Goal: Information Seeking & Learning: Learn about a topic

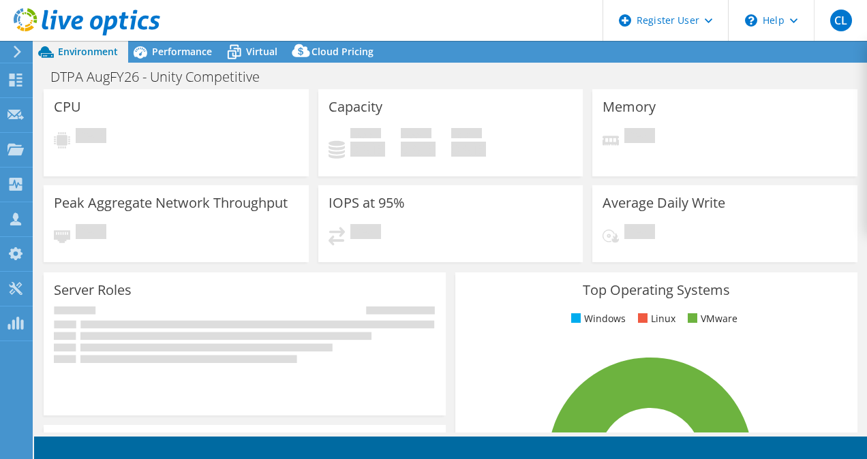
select select "USEast"
select select "USD"
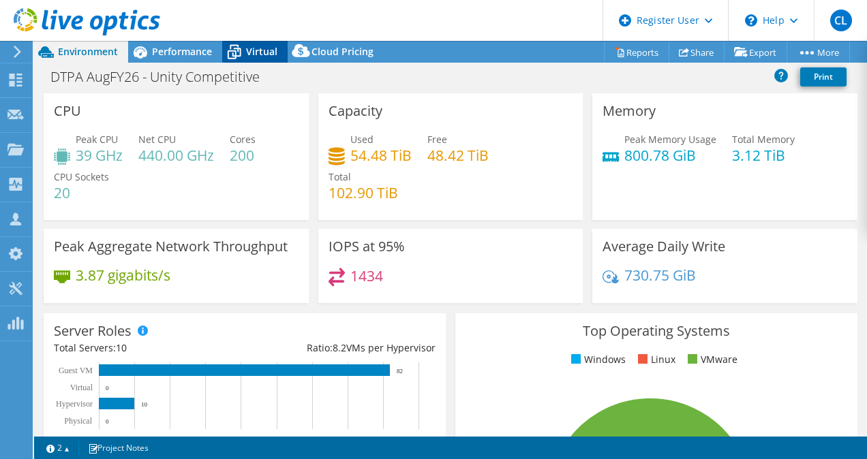
click at [250, 49] on span "Virtual" at bounding box center [261, 51] width 31 height 13
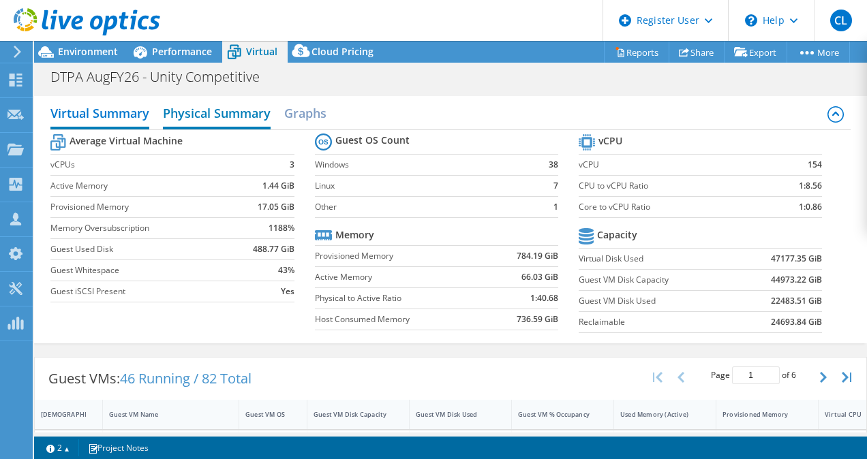
click at [224, 106] on h2 "Physical Summary" at bounding box center [217, 115] width 108 height 30
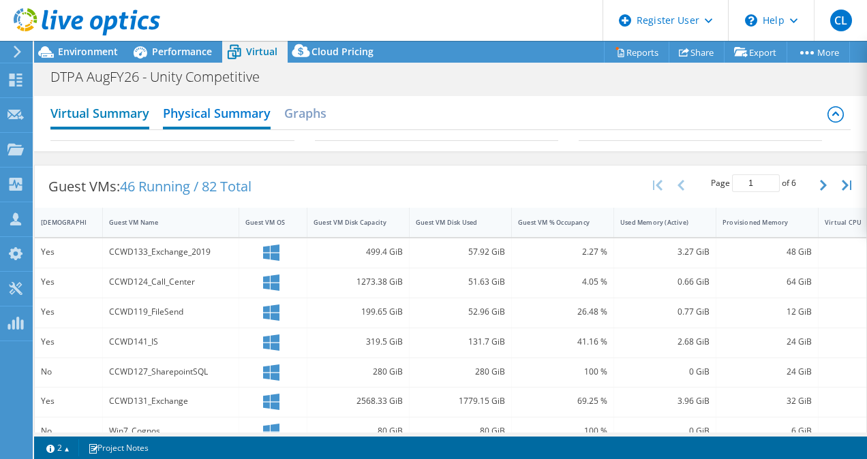
click at [109, 116] on h2 "Virtual Summary" at bounding box center [99, 115] width 99 height 30
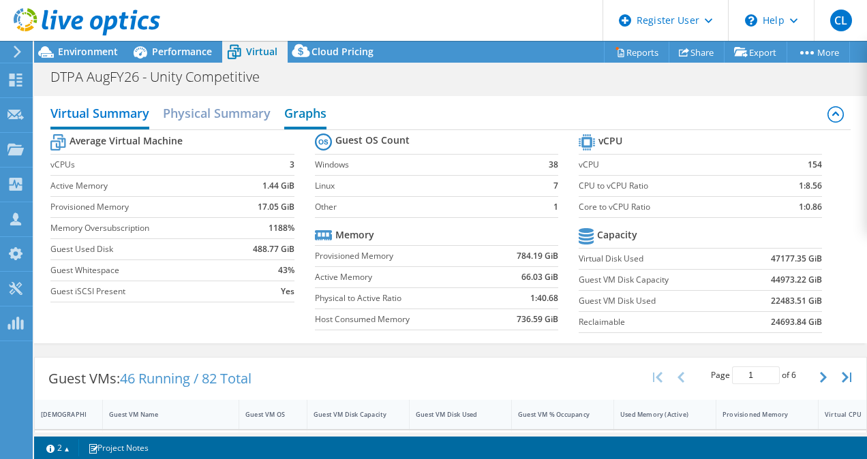
click at [307, 117] on h2 "Graphs" at bounding box center [305, 115] width 42 height 30
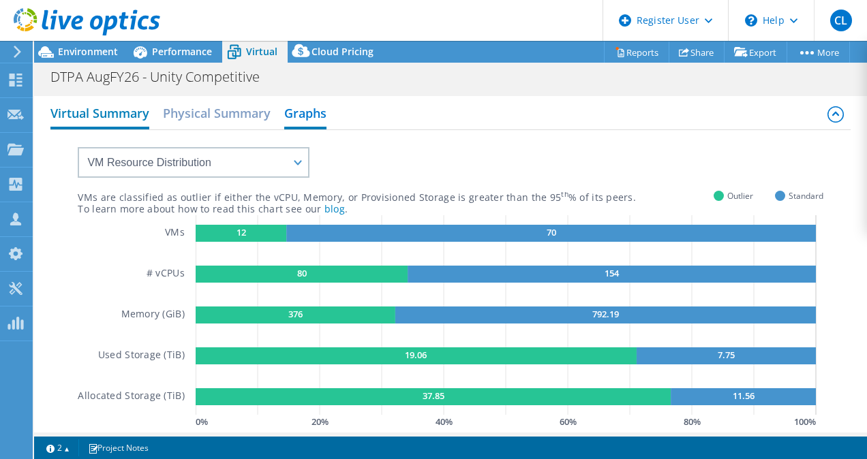
click at [88, 121] on h2 "Virtual Summary" at bounding box center [99, 115] width 99 height 30
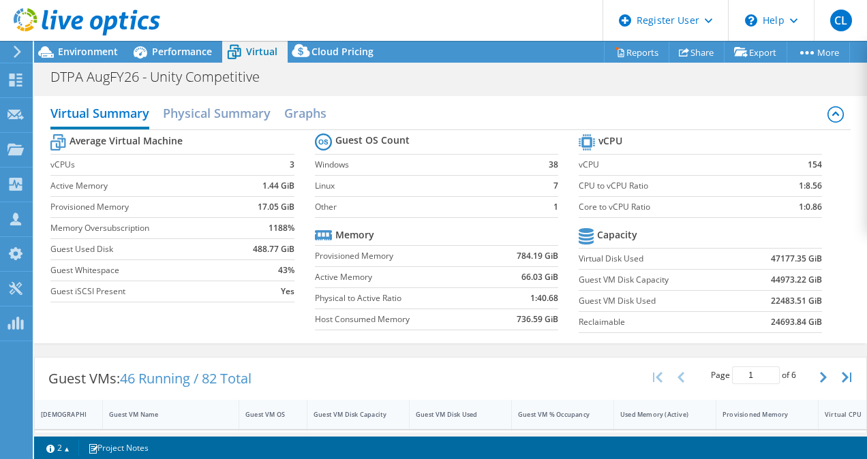
click at [286, 225] on b "1188%" at bounding box center [282, 229] width 26 height 14
click at [149, 226] on label "Memory Oversubscription" at bounding box center [142, 229] width 185 height 14
click at [94, 60] on div "Environment" at bounding box center [81, 52] width 94 height 22
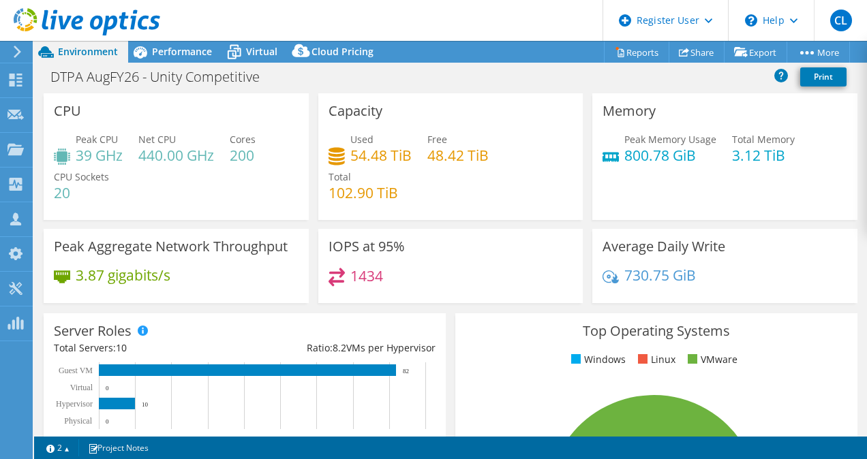
drag, startPoint x: 821, startPoint y: 0, endPoint x: 528, endPoint y: 87, distance: 306.5
click at [528, 87] on div "DTPA AugFY26 - Unity Competitive Print" at bounding box center [450, 76] width 833 height 25
click at [175, 44] on div "Performance" at bounding box center [175, 52] width 94 height 22
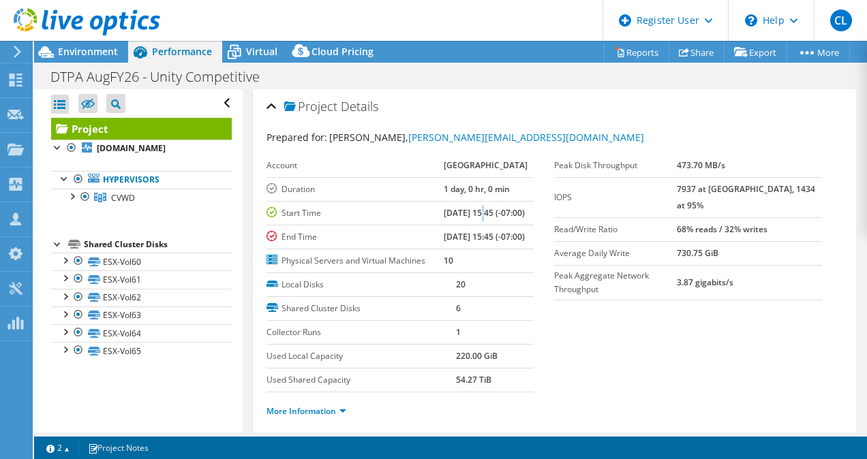
click at [470, 212] on b "08/08/2024, 15:45 (-07:00)" at bounding box center [484, 213] width 81 height 12
click at [474, 214] on b "08/08/2024, 15:45 (-07:00)" at bounding box center [484, 213] width 81 height 12
click at [473, 211] on b "08/08/2024, 15:45 (-07:00)" at bounding box center [484, 213] width 81 height 12
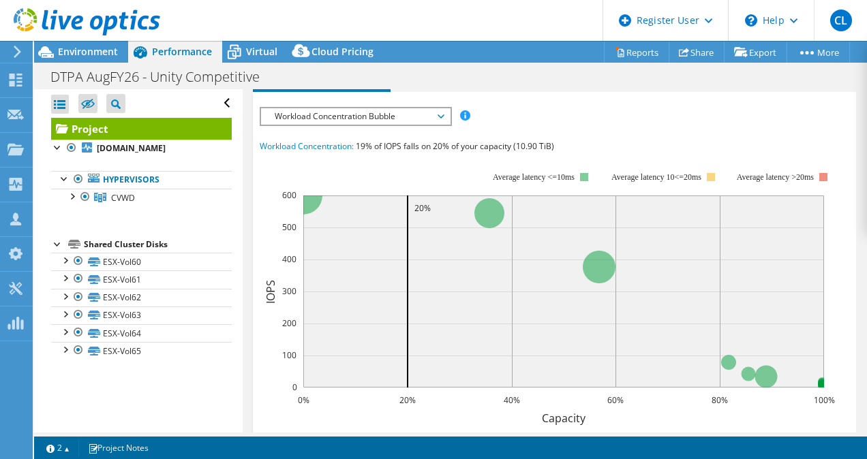
scroll to position [310, 0]
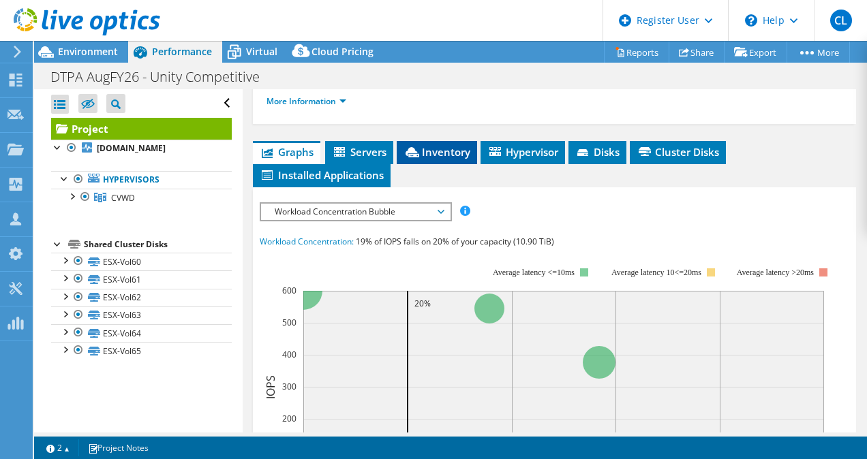
click at [442, 159] on span "Inventory" at bounding box center [437, 152] width 67 height 14
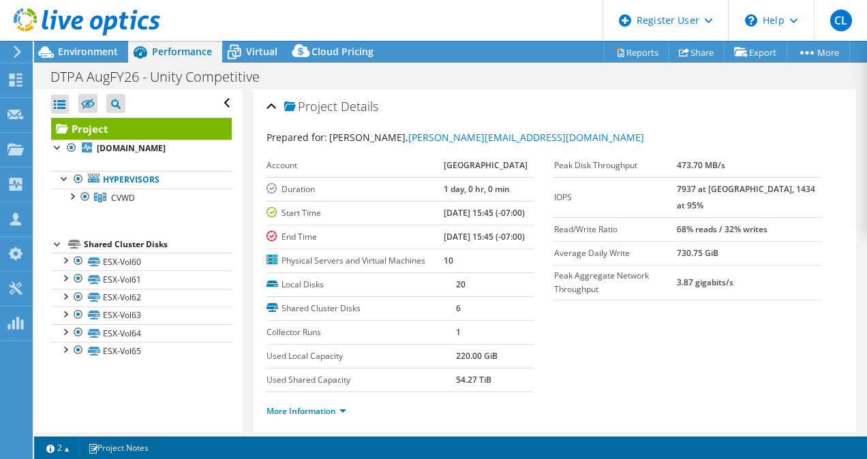
scroll to position [1, 0]
click at [100, 56] on span "Environment" at bounding box center [88, 51] width 60 height 13
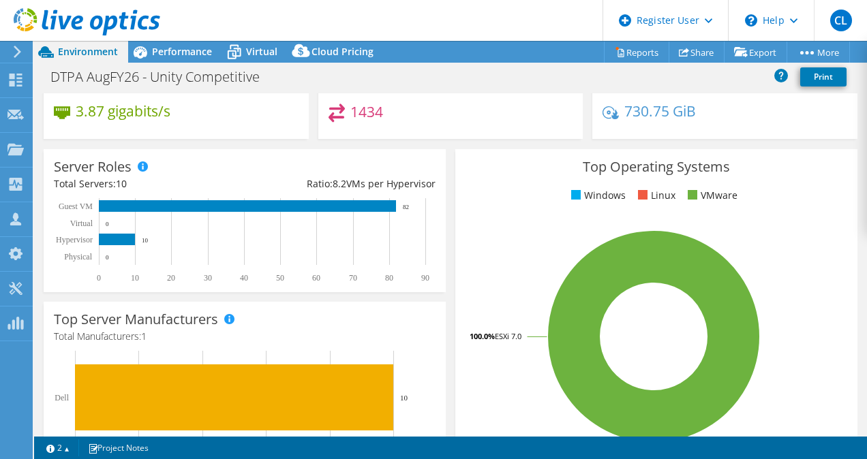
scroll to position [0, 0]
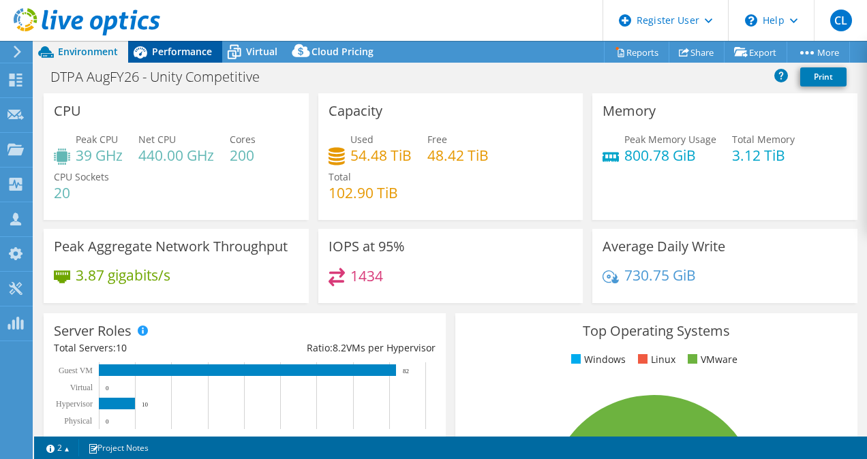
click at [177, 53] on span "Performance" at bounding box center [182, 51] width 60 height 13
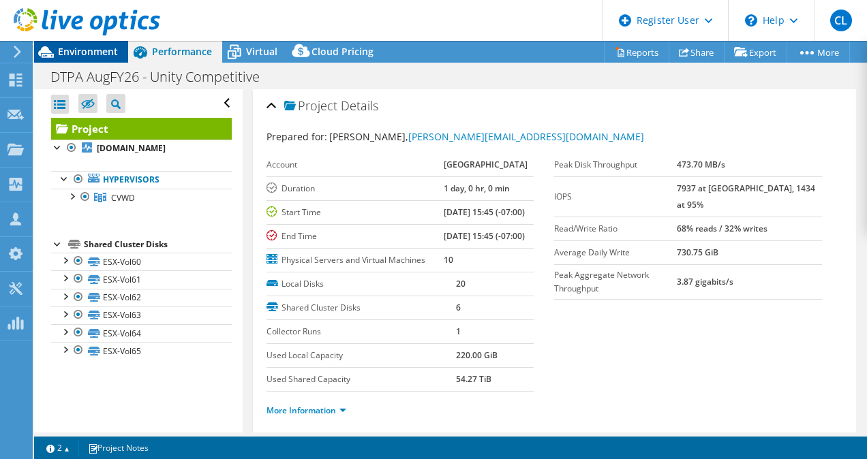
click at [102, 46] on span "Environment" at bounding box center [88, 51] width 60 height 13
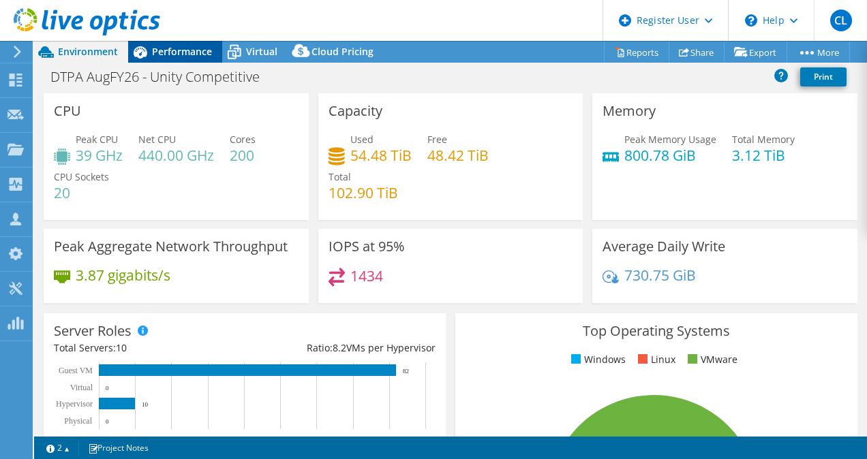
click at [183, 53] on span "Performance" at bounding box center [182, 51] width 60 height 13
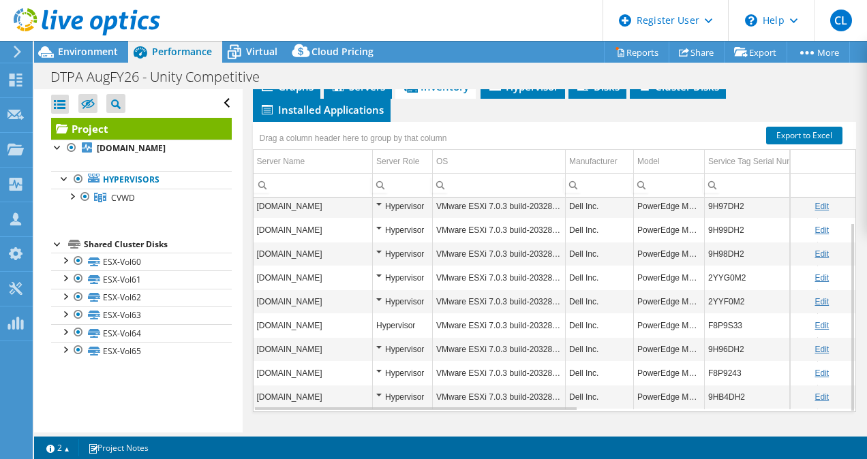
scroll to position [374, 0]
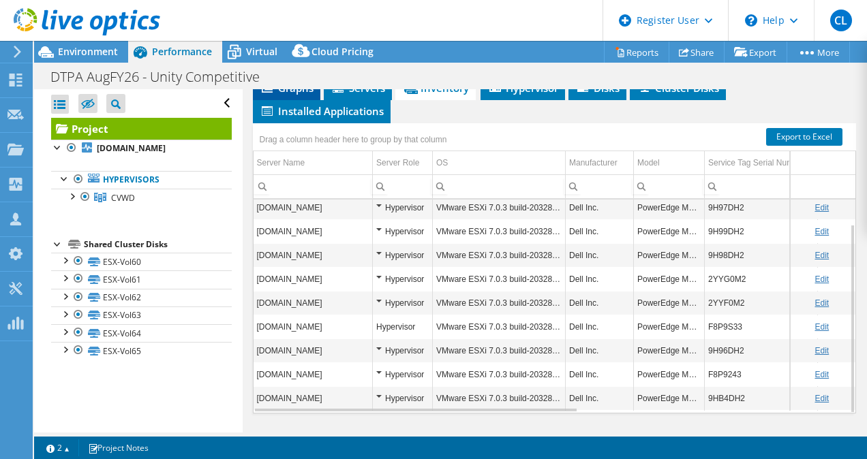
click at [286, 95] on span "Graphs" at bounding box center [287, 88] width 54 height 14
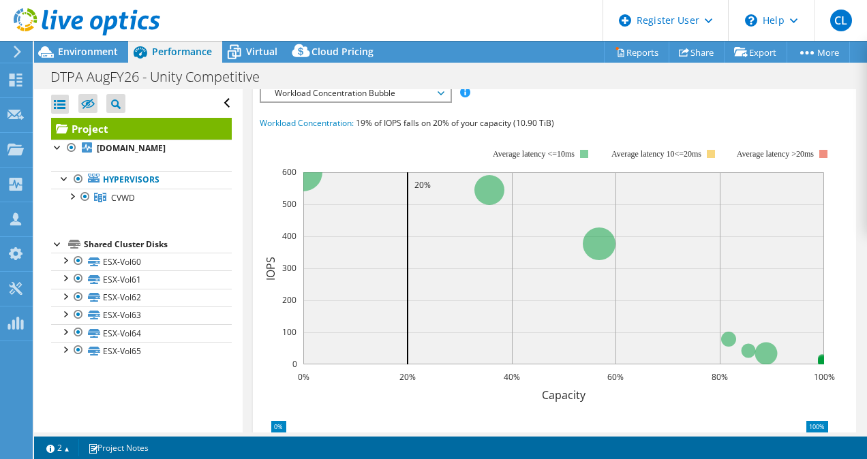
scroll to position [429, 0]
click at [434, 101] on span "Workload Concentration Bubble" at bounding box center [355, 93] width 175 height 16
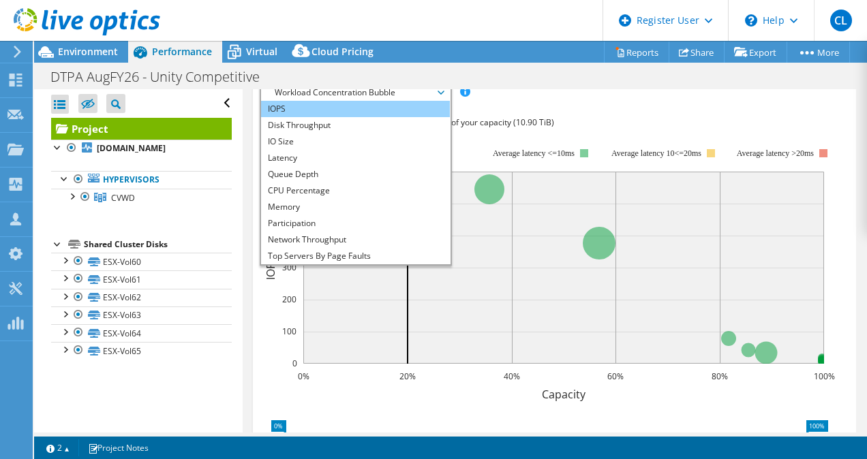
click at [348, 117] on li "IOPS" at bounding box center [355, 109] width 189 height 16
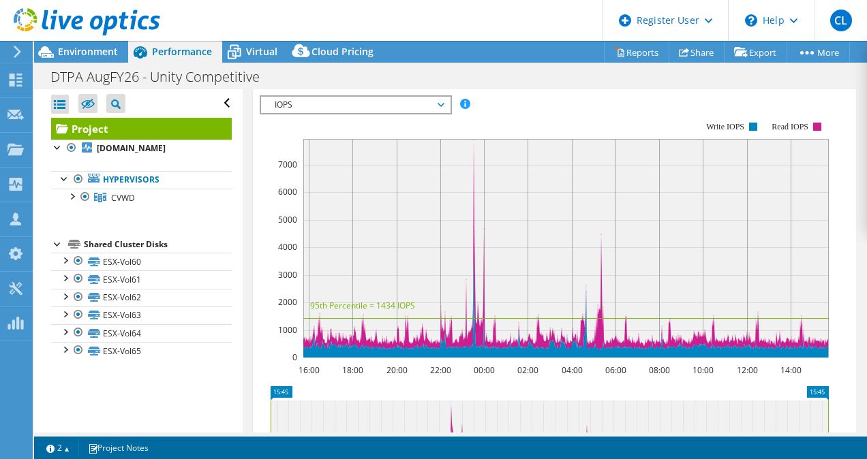
scroll to position [419, 0]
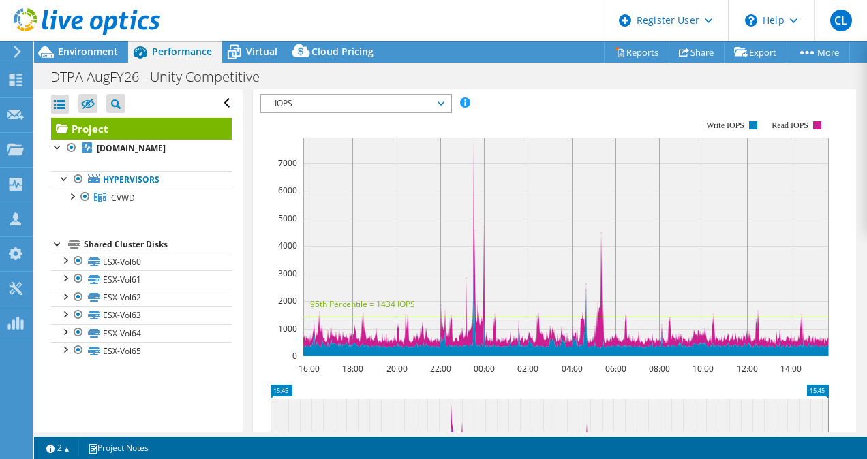
click at [434, 112] on span "IOPS" at bounding box center [355, 103] width 175 height 16
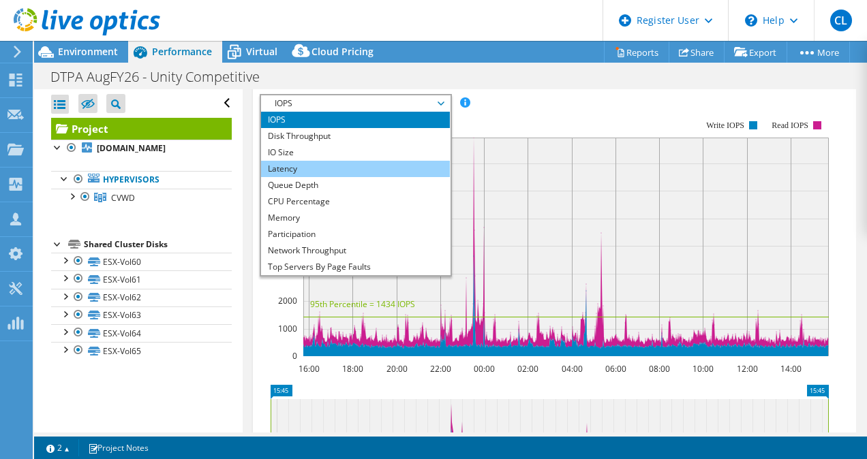
click at [333, 177] on li "Latency" at bounding box center [355, 169] width 189 height 16
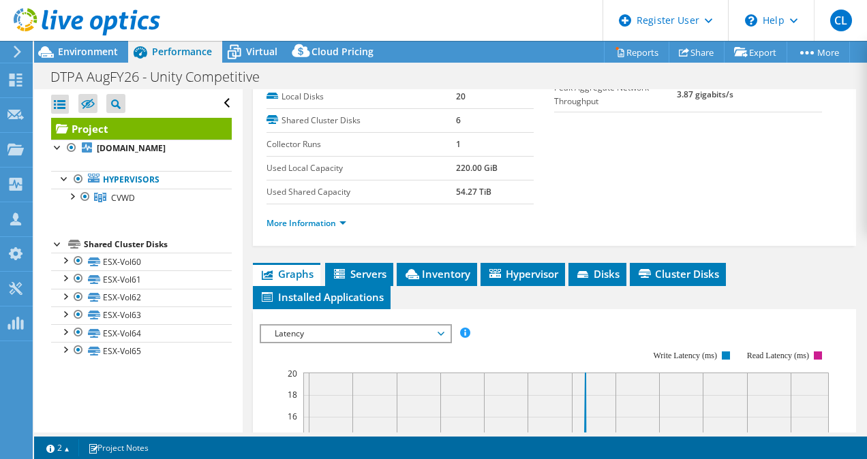
scroll to position [260, 0]
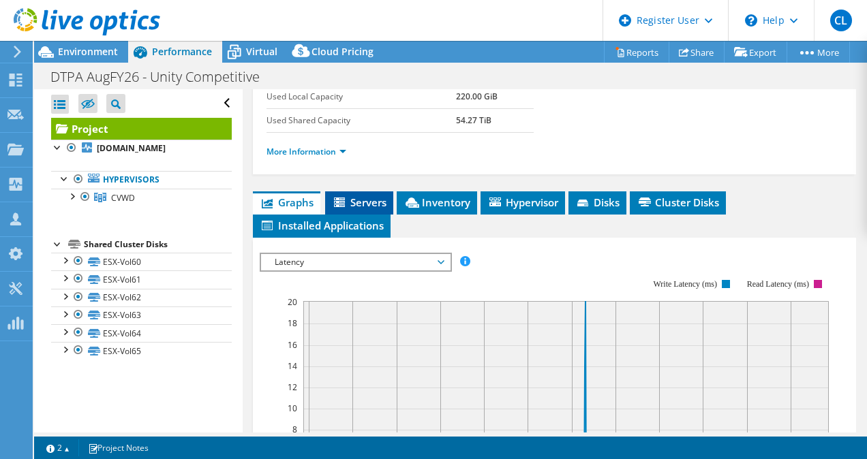
click at [341, 215] on li "Servers" at bounding box center [359, 203] width 68 height 23
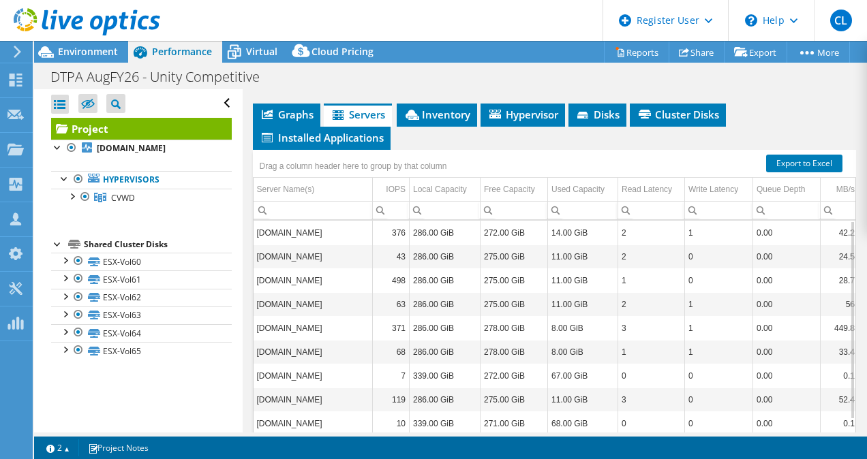
scroll to position [347, 0]
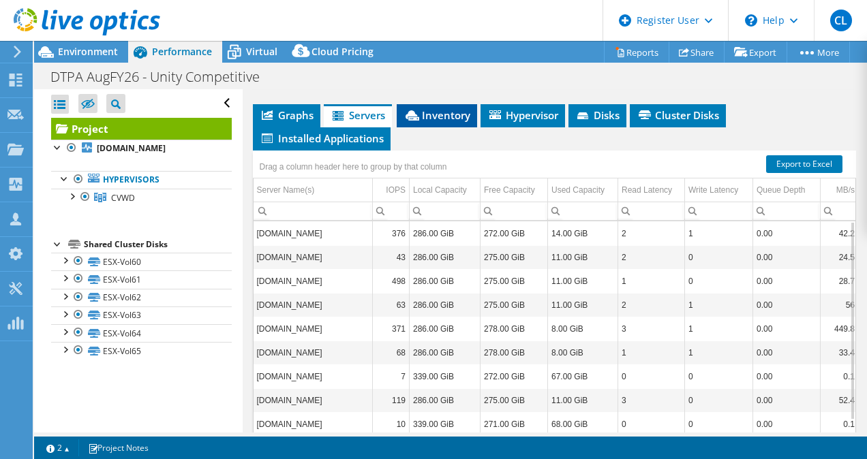
click at [423, 122] on span "Inventory" at bounding box center [437, 115] width 67 height 14
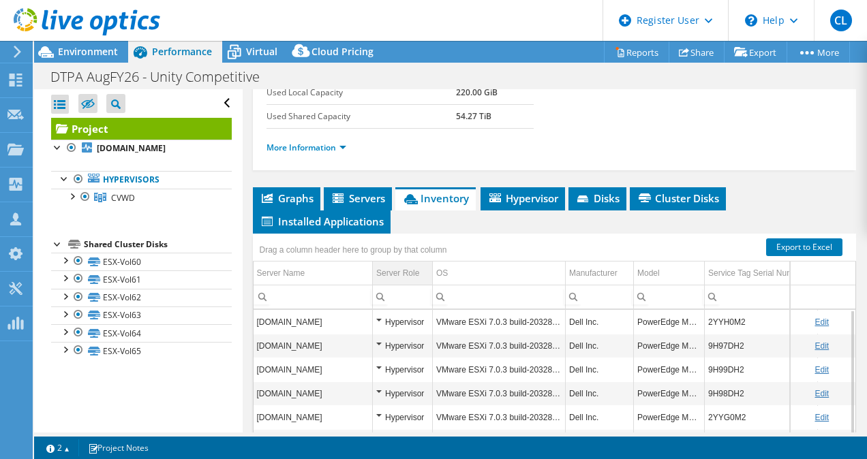
scroll to position [252, 0]
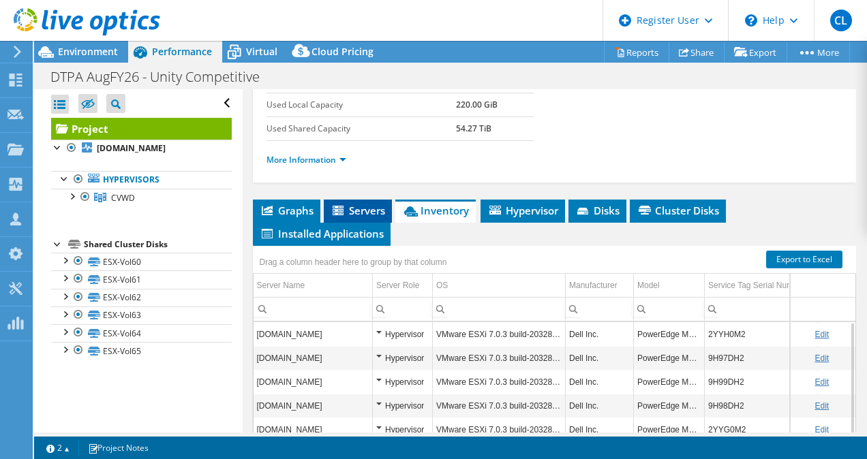
click at [350, 217] on span "Servers" at bounding box center [358, 211] width 55 height 14
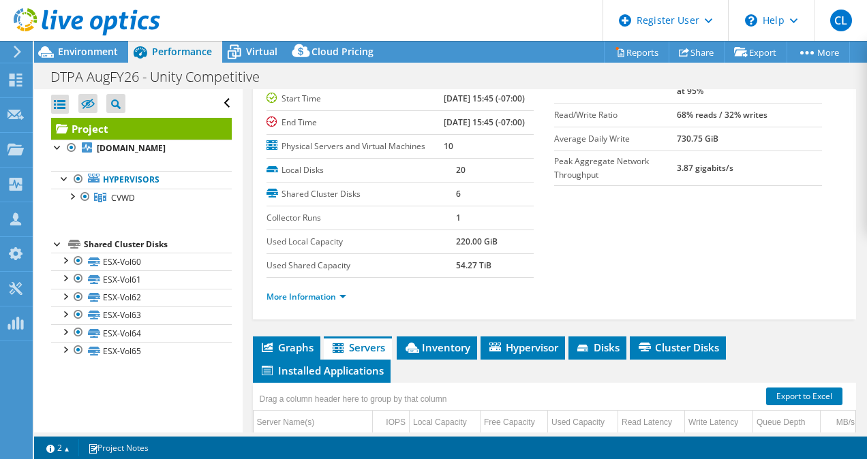
scroll to position [115, 0]
click at [325, 303] on link "More Information" at bounding box center [307, 297] width 80 height 12
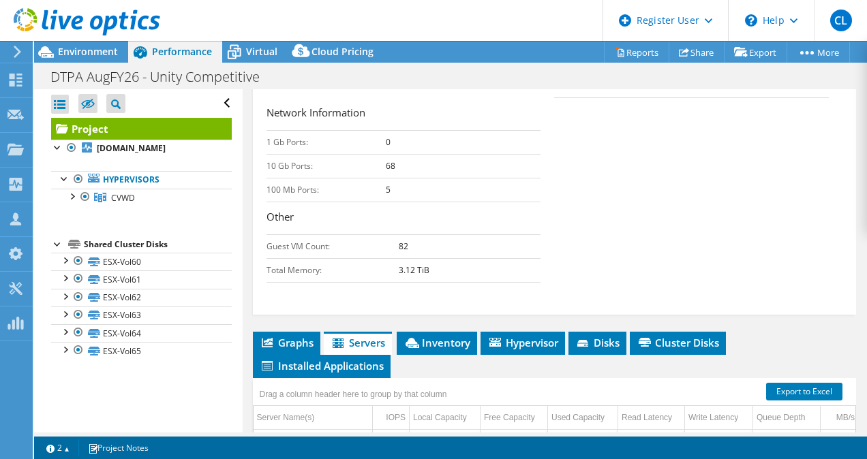
scroll to position [614, 0]
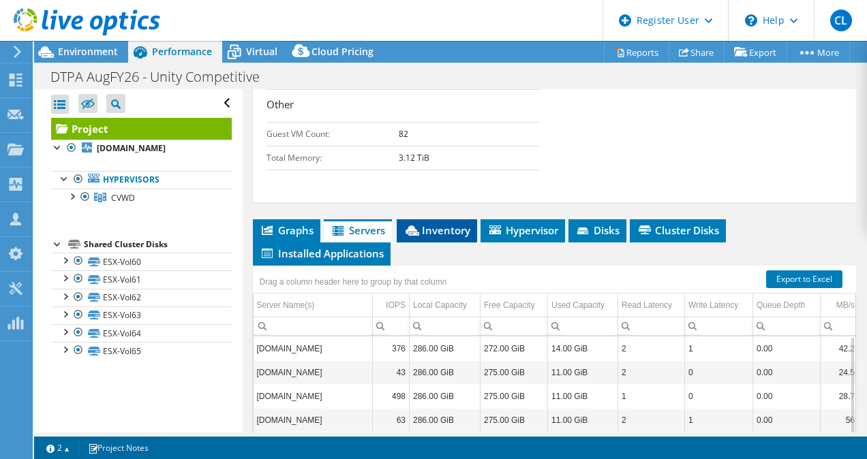
click at [435, 237] on span "Inventory" at bounding box center [437, 231] width 67 height 14
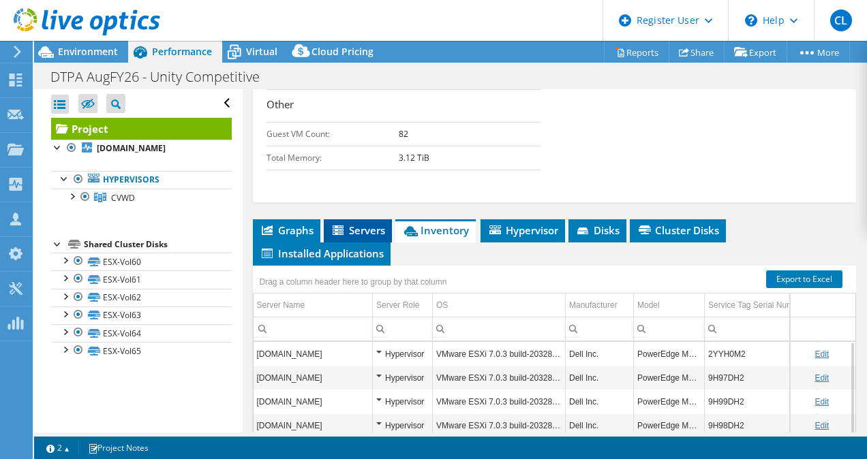
click at [359, 237] on span "Servers" at bounding box center [358, 231] width 55 height 14
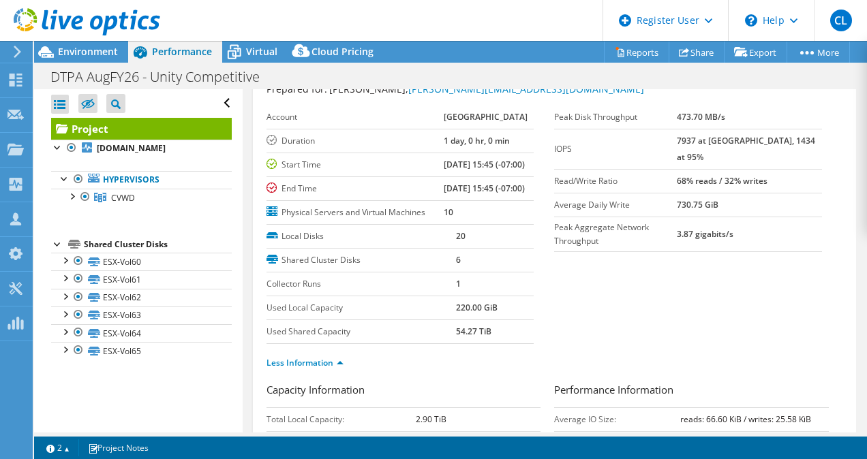
scroll to position [0, 0]
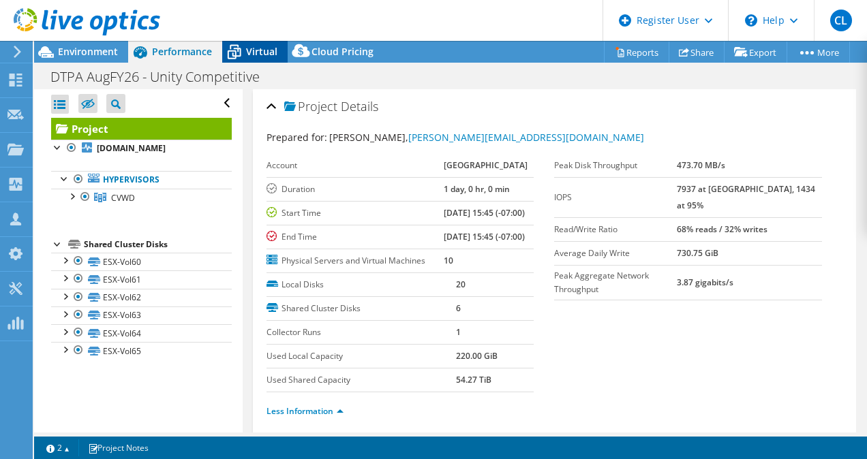
click at [258, 50] on span "Virtual" at bounding box center [261, 51] width 31 height 13
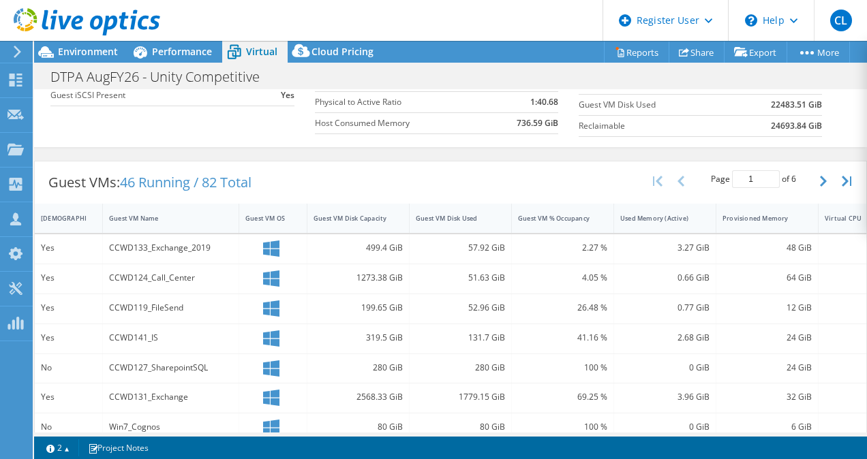
scroll to position [196, 0]
click at [481, 221] on div "Guest VM Disk Used" at bounding box center [452, 218] width 85 height 21
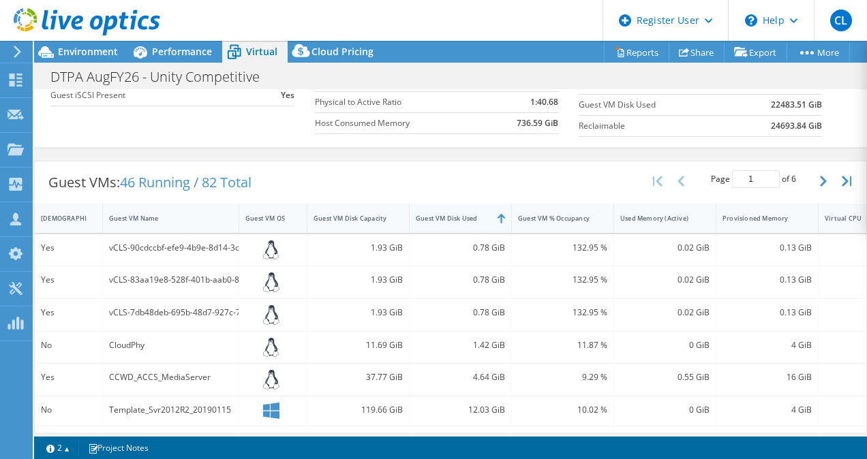
click at [449, 219] on div "Guest VM Disk Used" at bounding box center [452, 218] width 73 height 9
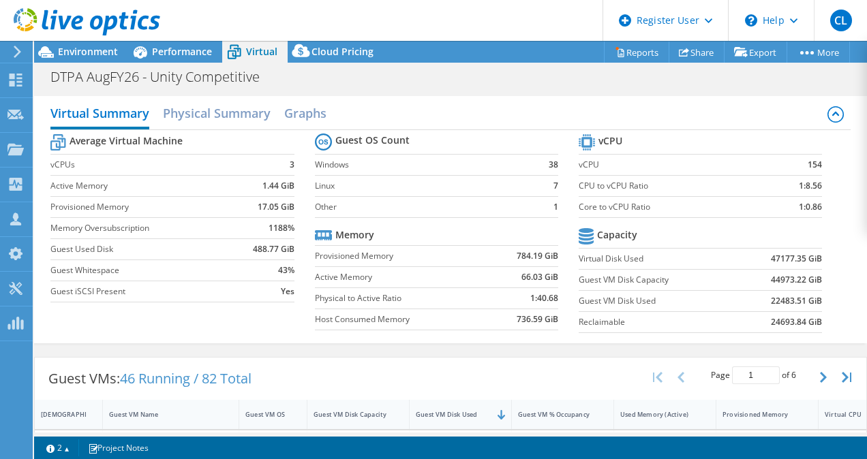
scroll to position [0, 0]
drag, startPoint x: 265, startPoint y: 228, endPoint x: 288, endPoint y: 225, distance: 22.7
click at [288, 225] on b "1188%" at bounding box center [282, 229] width 26 height 14
drag, startPoint x: 288, startPoint y: 225, endPoint x: 285, endPoint y: 335, distance: 110.5
click at [285, 335] on div "Average Virtual Machine vCPUs 3 Active Memory 1.44 GiB Provisioned Memory 17.05…" at bounding box center [450, 235] width 800 height 210
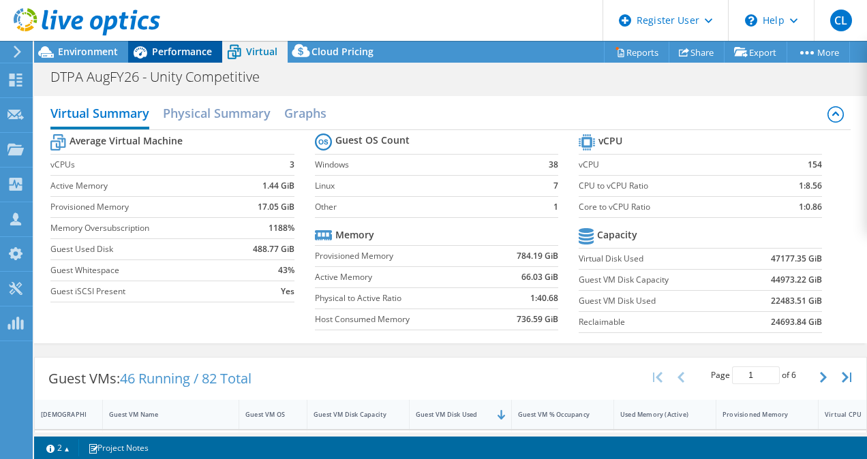
click at [189, 48] on span "Performance" at bounding box center [182, 51] width 60 height 13
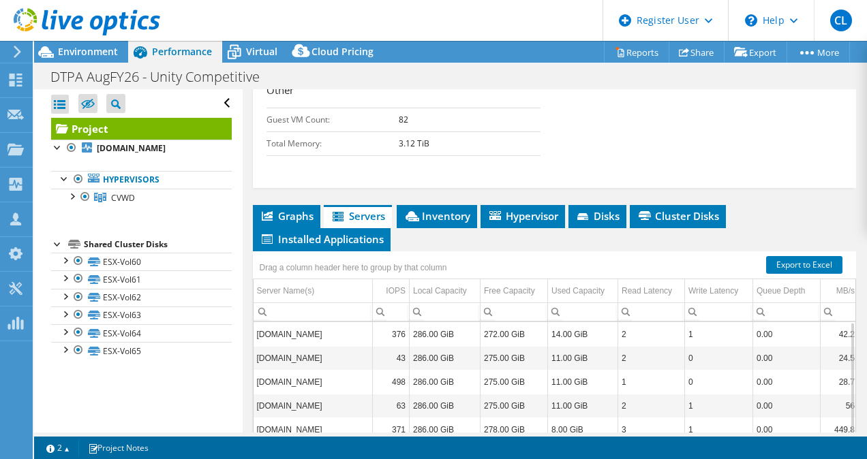
scroll to position [630, 0]
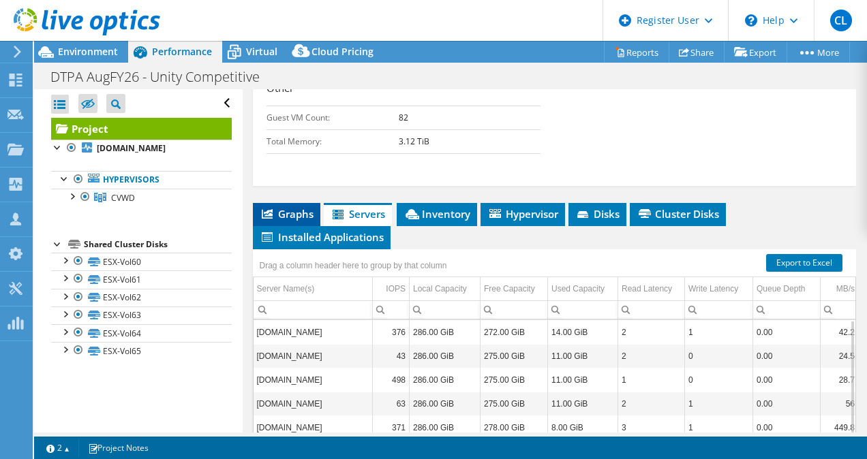
click at [306, 221] on span "Graphs" at bounding box center [287, 214] width 54 height 14
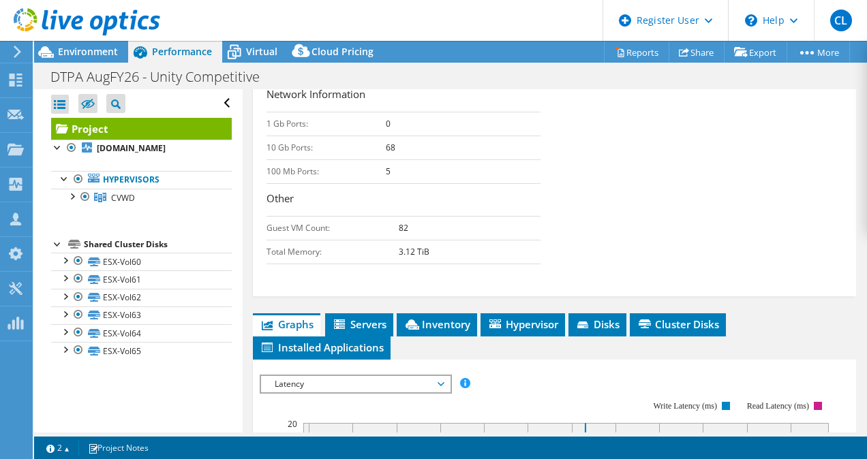
scroll to position [521, 0]
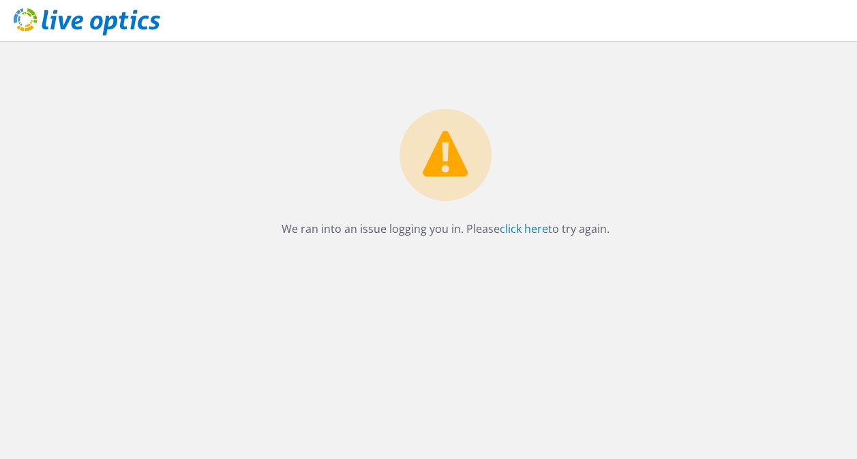
click at [428, 173] on icon at bounding box center [445, 154] width 45 height 46
click at [515, 222] on link "click here" at bounding box center [524, 229] width 48 height 15
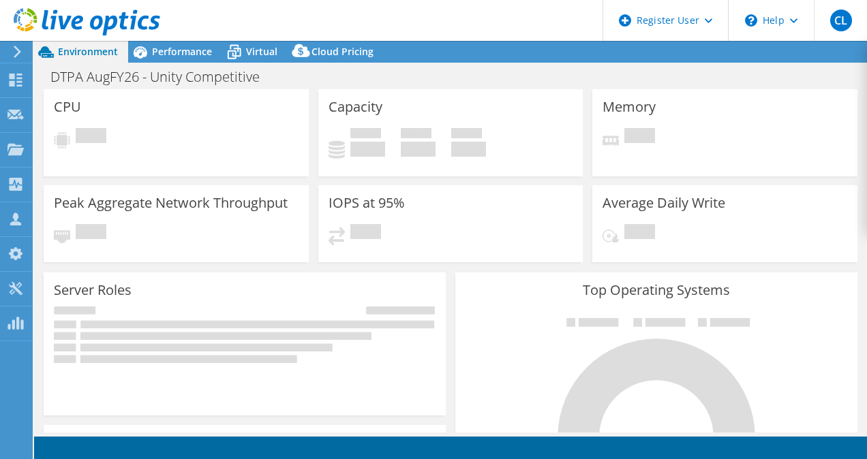
select select "USEast"
select select "USD"
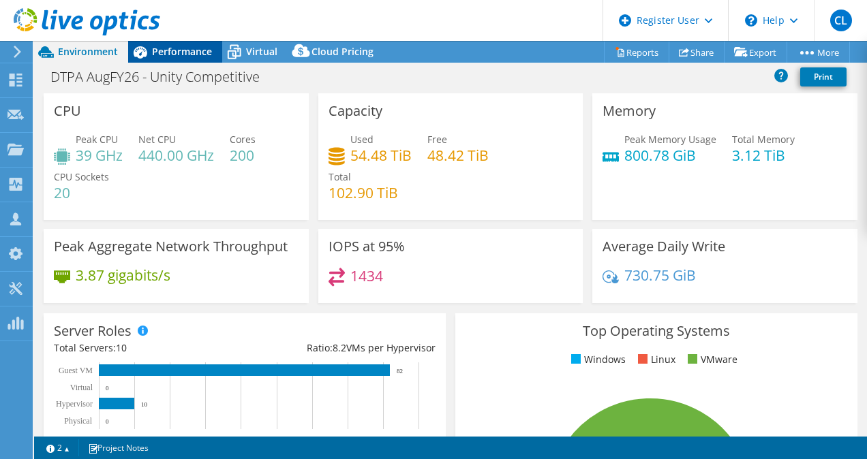
click at [189, 45] on span "Performance" at bounding box center [182, 51] width 60 height 13
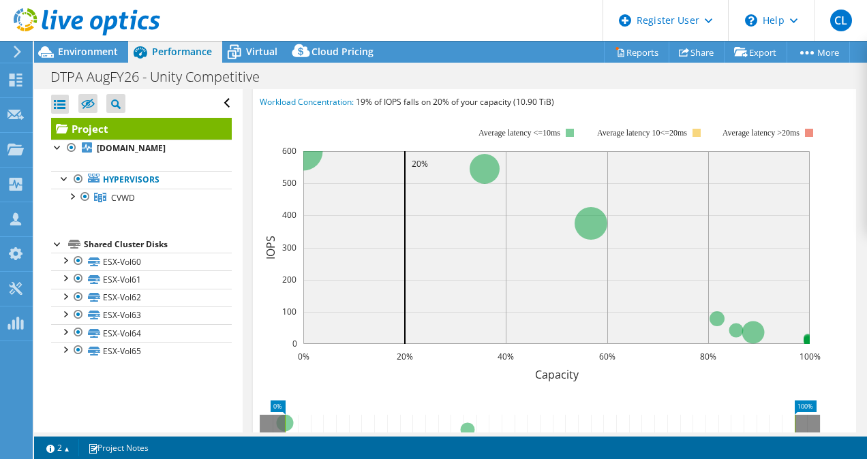
scroll to position [450, 0]
click at [447, 80] on span "Workload Concentration Bubble" at bounding box center [355, 72] width 189 height 16
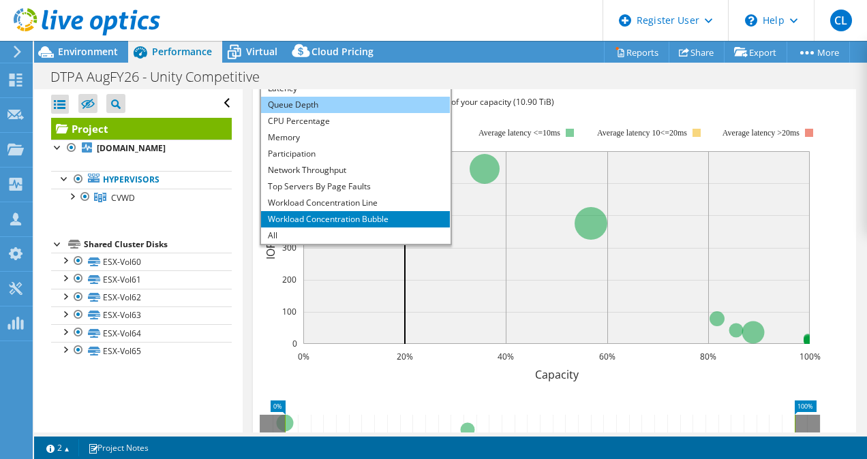
scroll to position [48, 0]
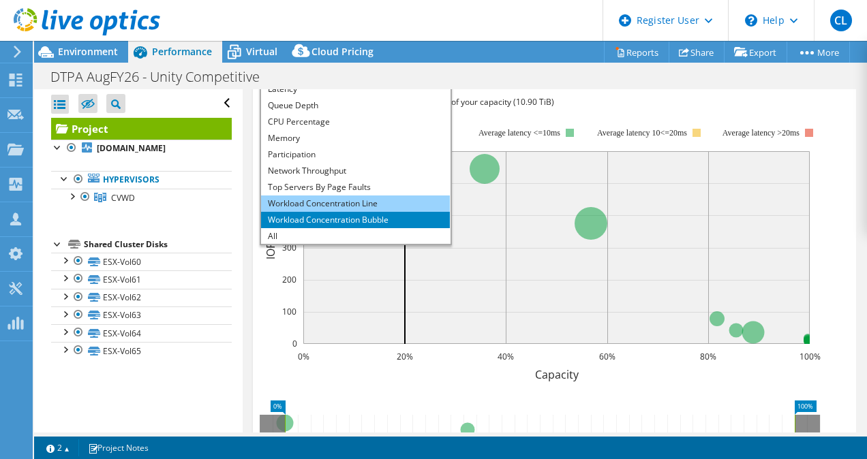
click at [403, 212] on li "Workload Concentration Line" at bounding box center [355, 204] width 189 height 16
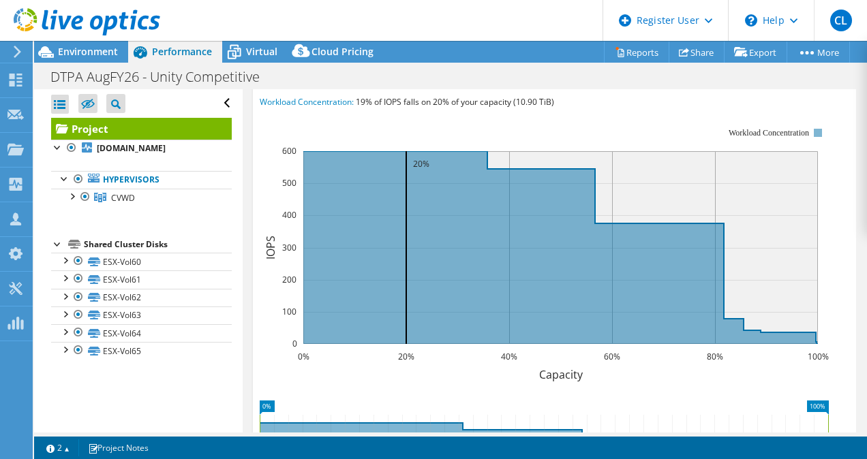
click at [446, 80] on span "Workload Concentration Line" at bounding box center [355, 72] width 189 height 16
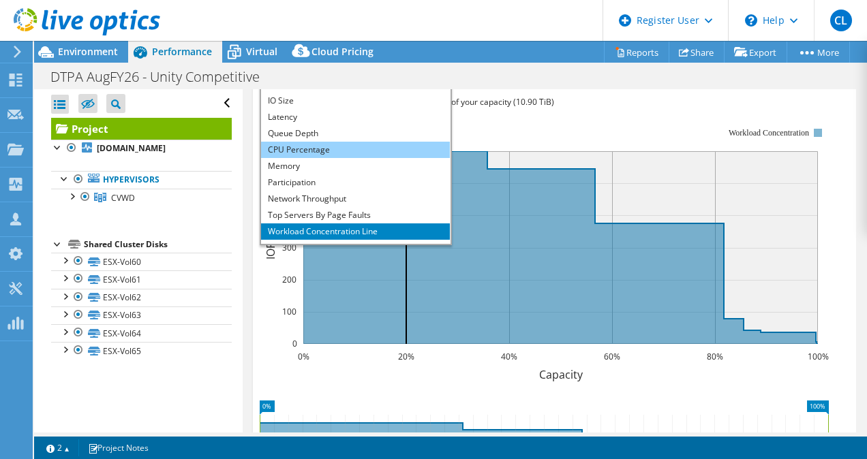
scroll to position [17, 0]
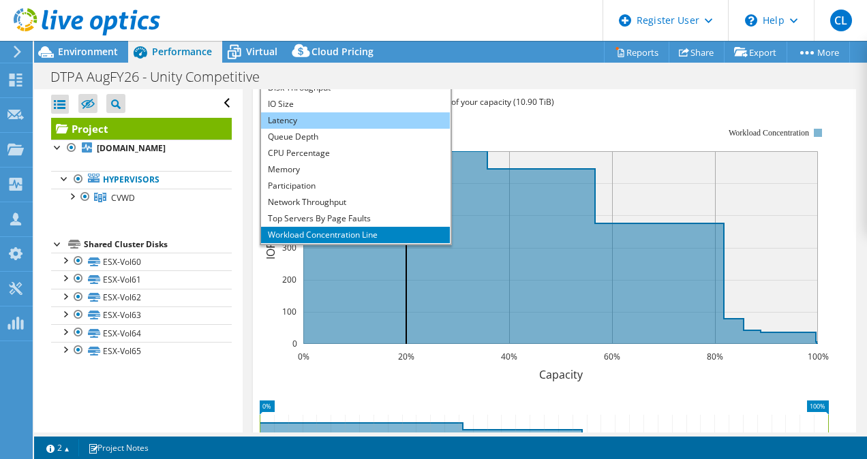
click at [424, 129] on li "Latency" at bounding box center [355, 120] width 189 height 16
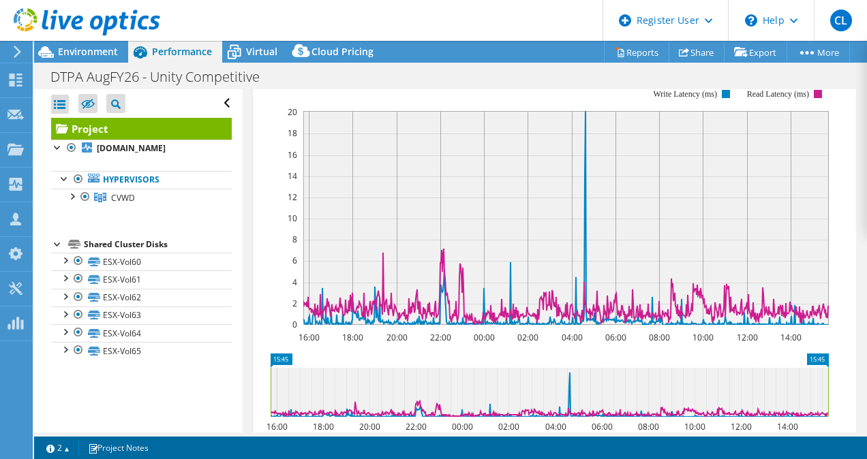
click at [441, 80] on span "Latency" at bounding box center [355, 72] width 175 height 16
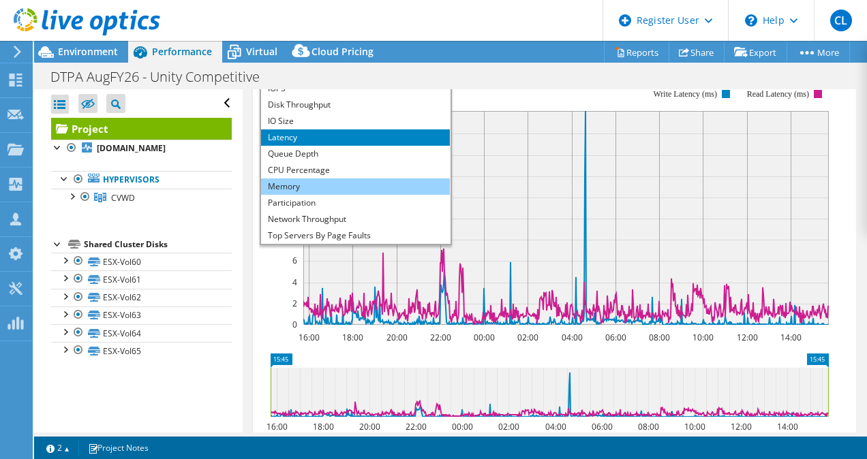
scroll to position [49, 0]
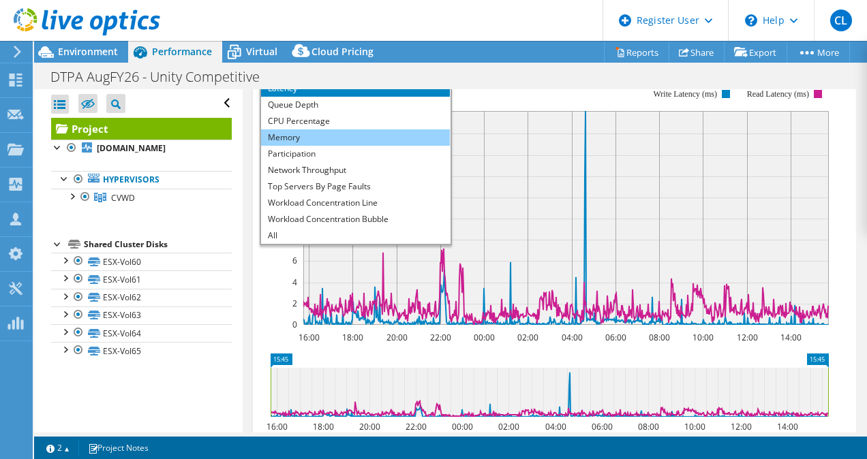
click at [367, 146] on li "Memory" at bounding box center [355, 138] width 189 height 16
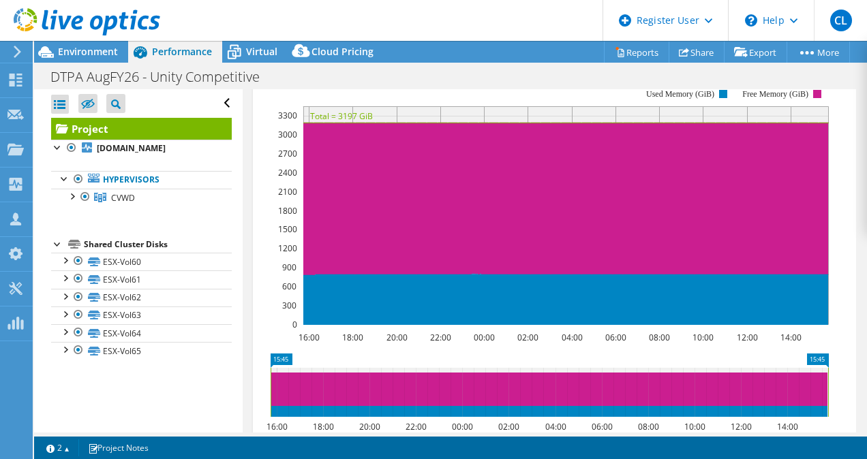
click at [433, 80] on span "Memory" at bounding box center [355, 72] width 175 height 16
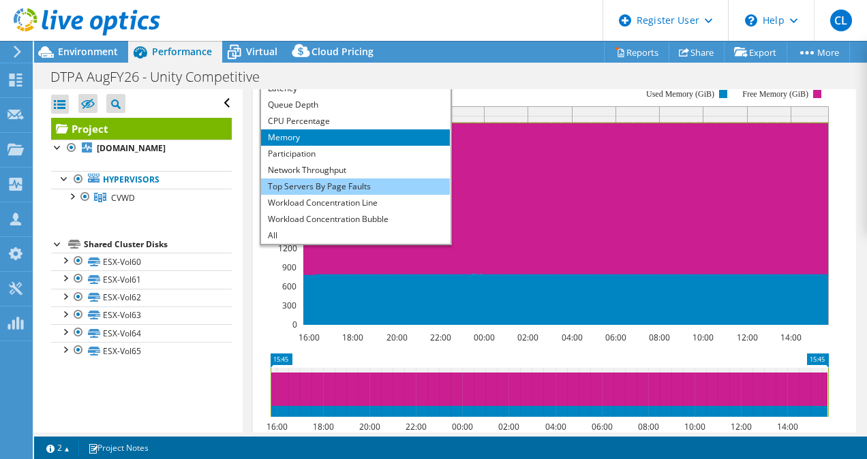
scroll to position [462, 0]
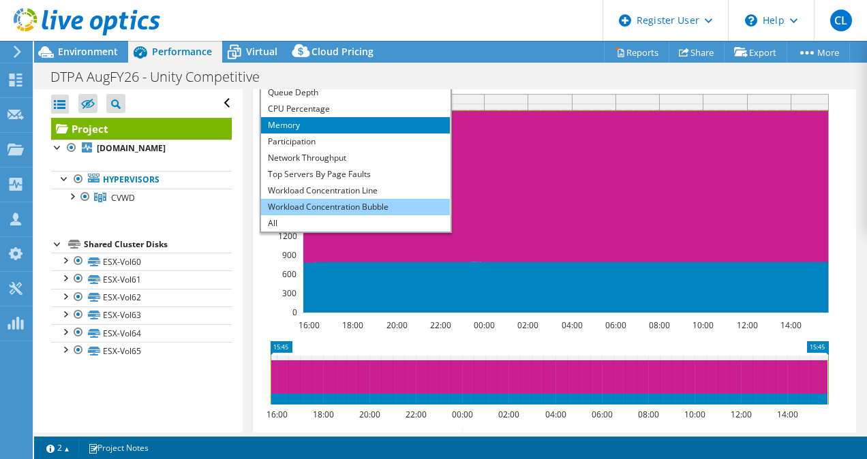
click at [404, 215] on li "Workload Concentration Bubble" at bounding box center [355, 207] width 189 height 16
